Goal: Transaction & Acquisition: Purchase product/service

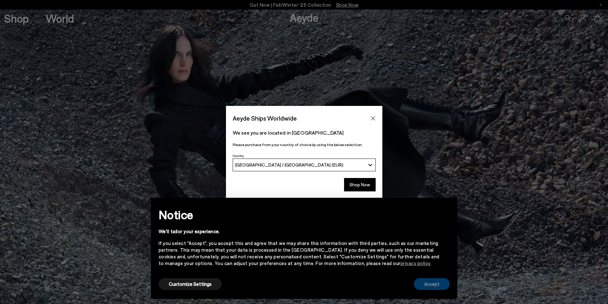
click at [436, 283] on button "Accept" at bounding box center [432, 284] width 36 height 12
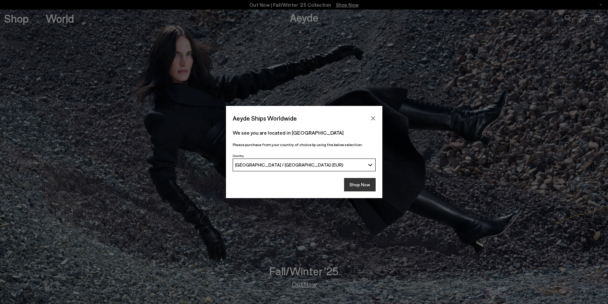
click at [361, 185] on button "Shop Now" at bounding box center [360, 184] width 32 height 13
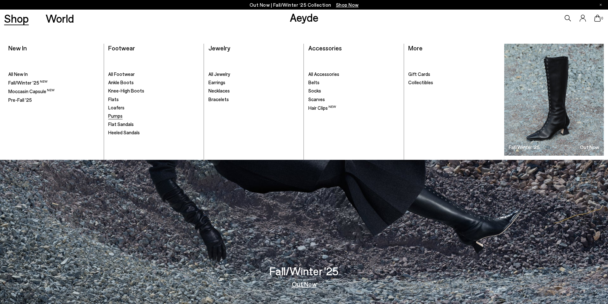
click at [119, 115] on span "Pumps" at bounding box center [115, 116] width 14 height 6
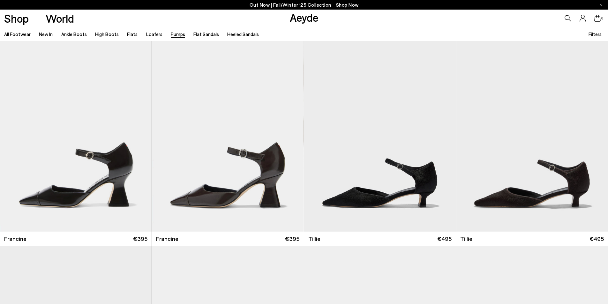
click at [592, 35] on span "Filters" at bounding box center [594, 34] width 13 height 6
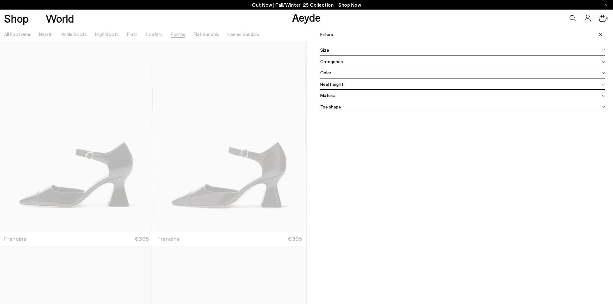
click at [353, 73] on div "Color" at bounding box center [462, 72] width 285 height 11
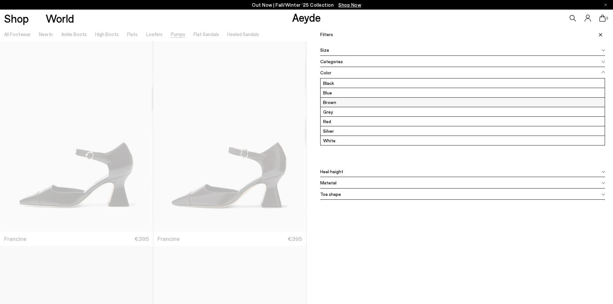
click at [339, 100] on label "Brown" at bounding box center [462, 102] width 284 height 9
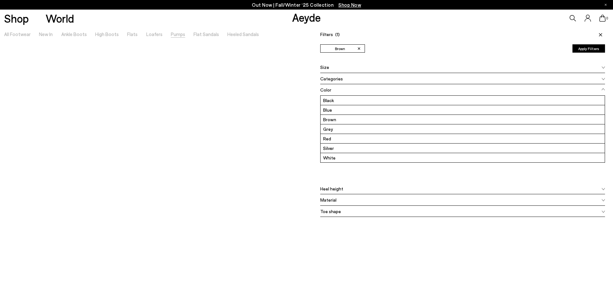
click at [581, 48] on button "Apply Filters" at bounding box center [588, 48] width 33 height 8
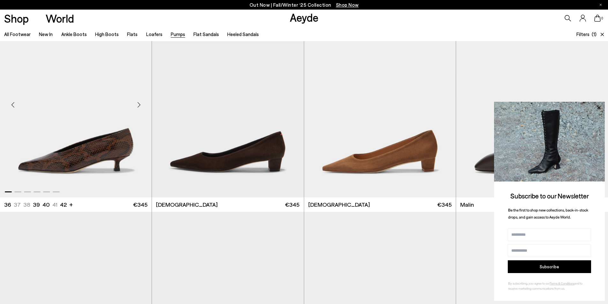
scroll to position [447, 0]
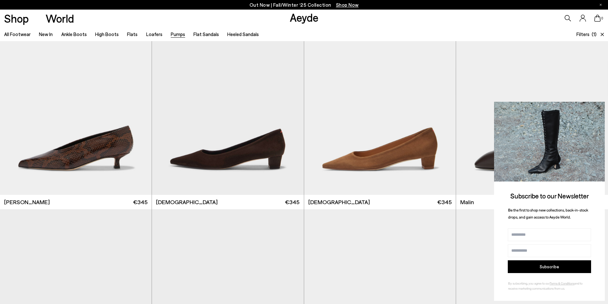
click at [601, 108] on icon at bounding box center [598, 108] width 8 height 8
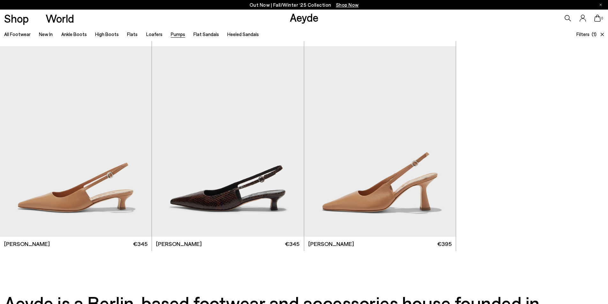
scroll to position [830, 0]
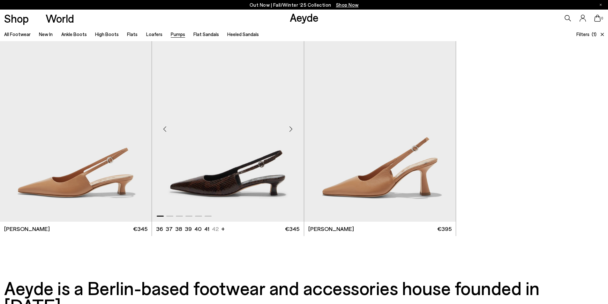
click at [290, 127] on div "Next slide" at bounding box center [290, 129] width 19 height 19
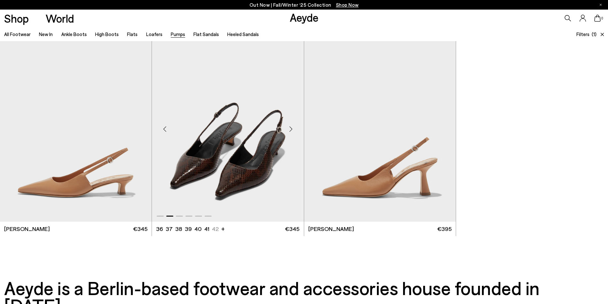
click at [290, 127] on div "Next slide" at bounding box center [290, 129] width 19 height 19
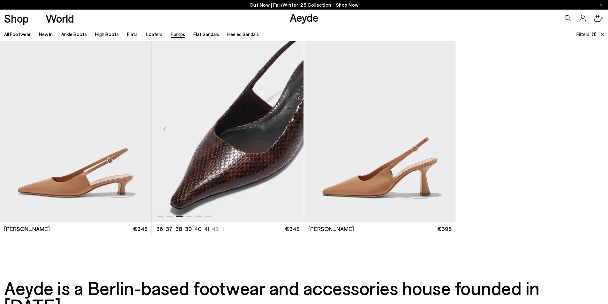
click at [290, 127] on div "Next slide" at bounding box center [290, 129] width 19 height 19
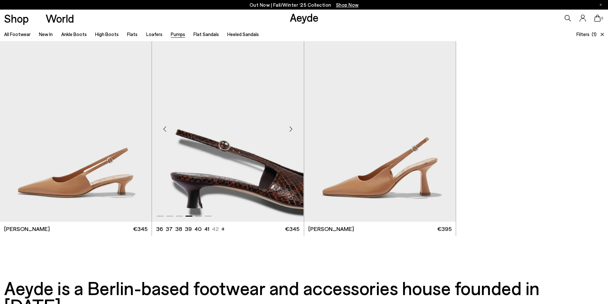
click at [290, 127] on div "Next slide" at bounding box center [290, 129] width 19 height 19
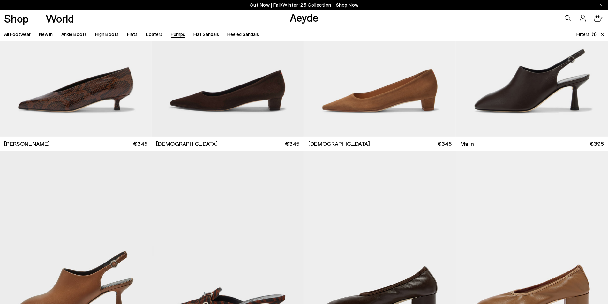
scroll to position [447, 0]
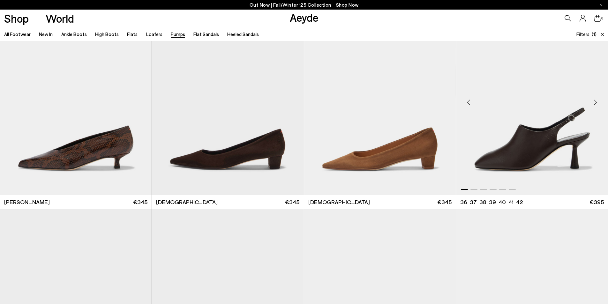
click at [595, 101] on div "Next slide" at bounding box center [595, 102] width 19 height 19
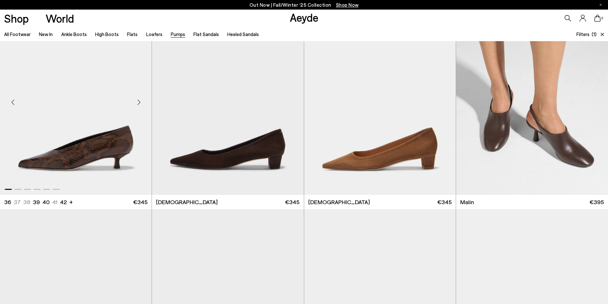
click at [137, 101] on div "Next slide" at bounding box center [138, 102] width 19 height 19
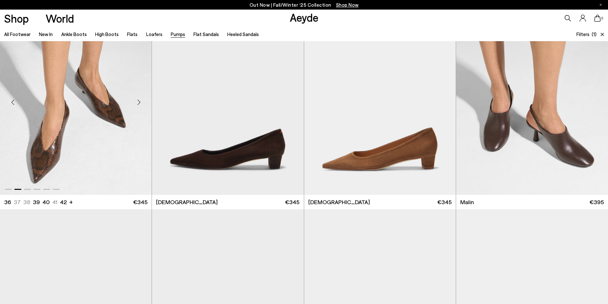
click at [137, 101] on div "Next slide" at bounding box center [138, 102] width 19 height 19
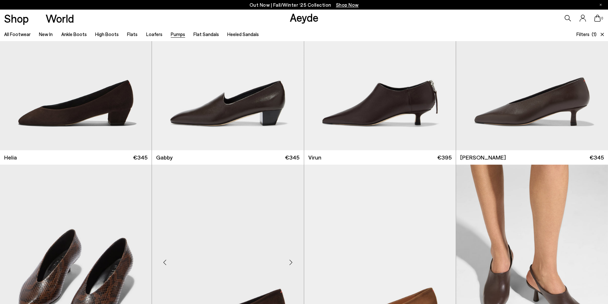
scroll to position [255, 0]
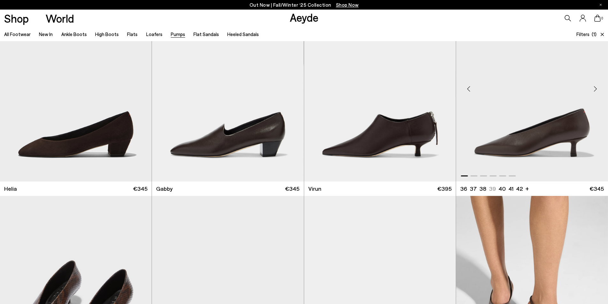
click at [593, 85] on div "Next slide" at bounding box center [595, 88] width 19 height 19
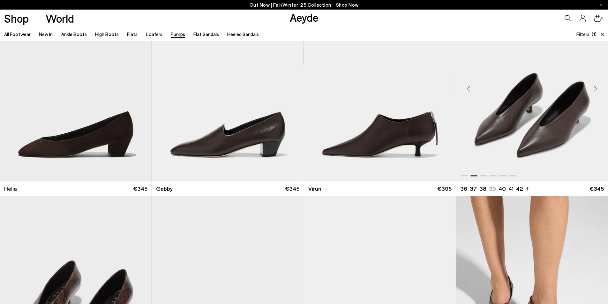
click at [594, 88] on div "Next slide" at bounding box center [595, 88] width 19 height 19
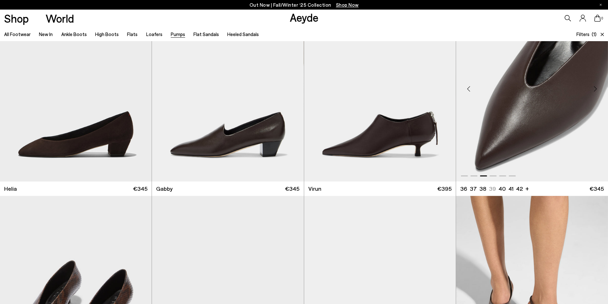
click at [594, 88] on div "Next slide" at bounding box center [595, 88] width 19 height 19
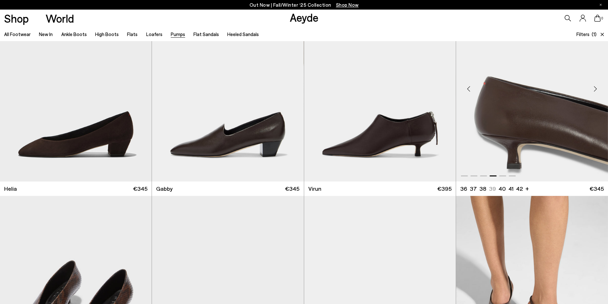
click at [594, 88] on div "Next slide" at bounding box center [595, 88] width 19 height 19
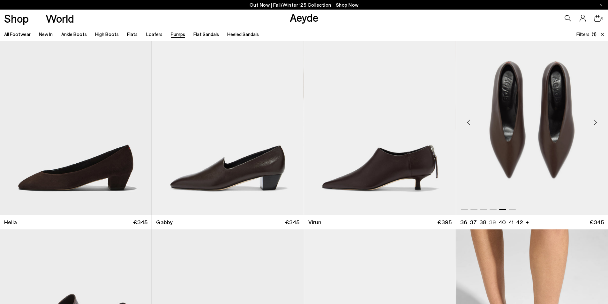
scroll to position [223, 0]
